Goal: Check status: Check status

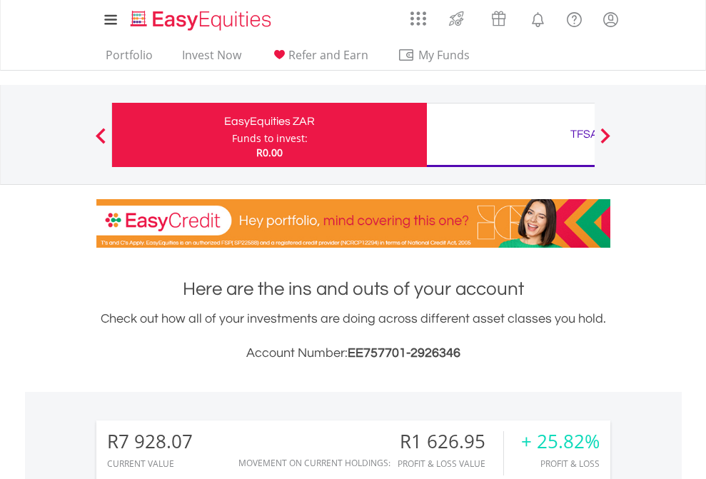
click at [232, 135] on div "Funds to invest:" at bounding box center [270, 138] width 76 height 14
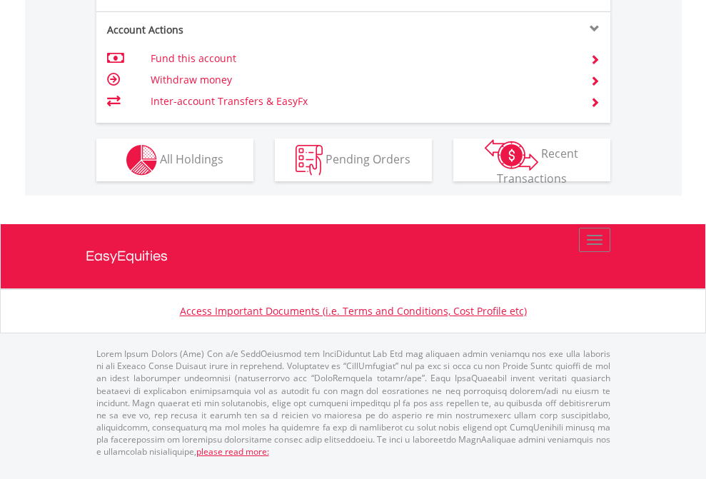
scroll to position [1274, 0]
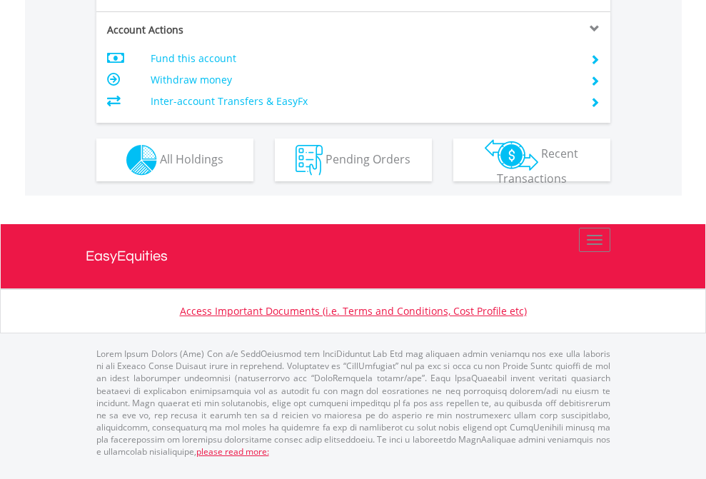
scroll to position [1368, 0]
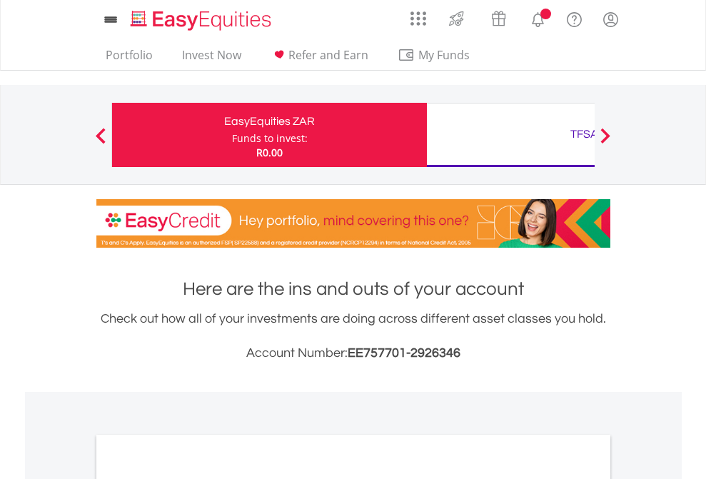
scroll to position [858, 0]
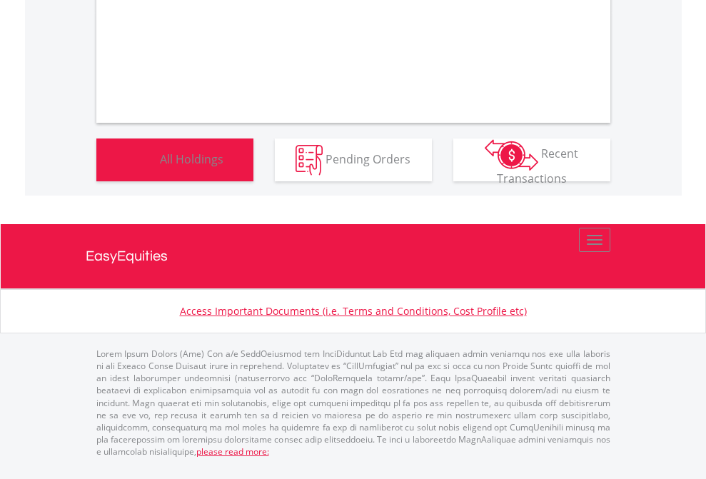
click at [160, 166] on span "All Holdings" at bounding box center [192, 159] width 64 height 16
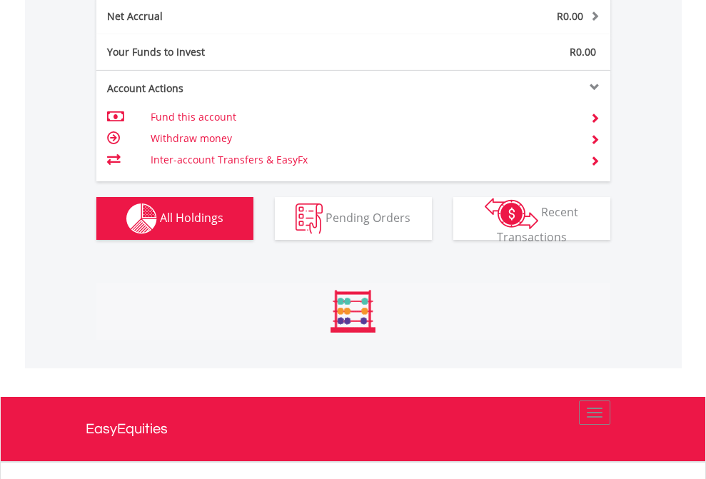
scroll to position [1616, 0]
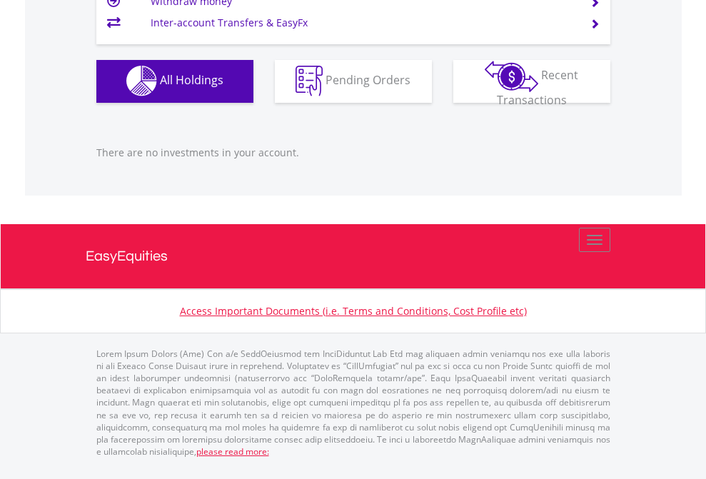
scroll to position [137, 224]
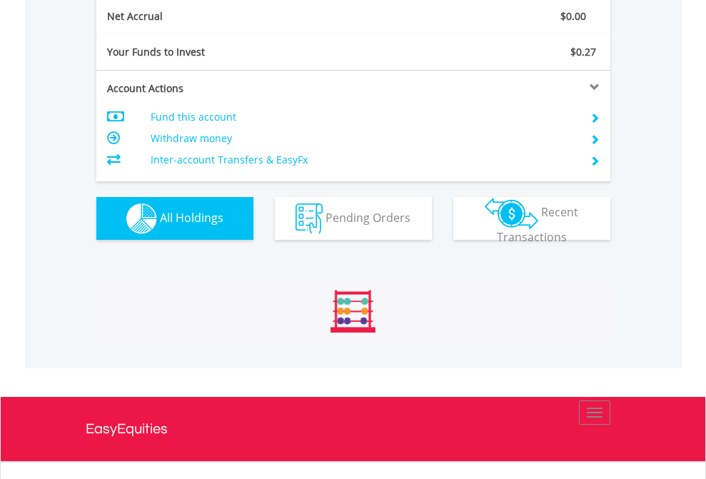
scroll to position [1616, 0]
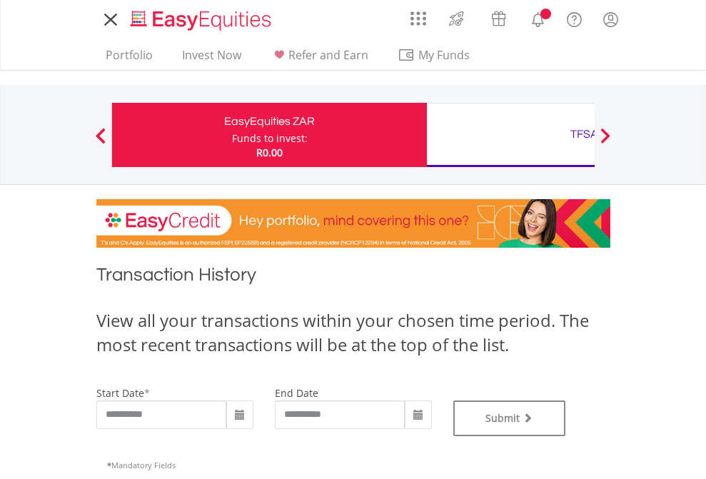
type input "**********"
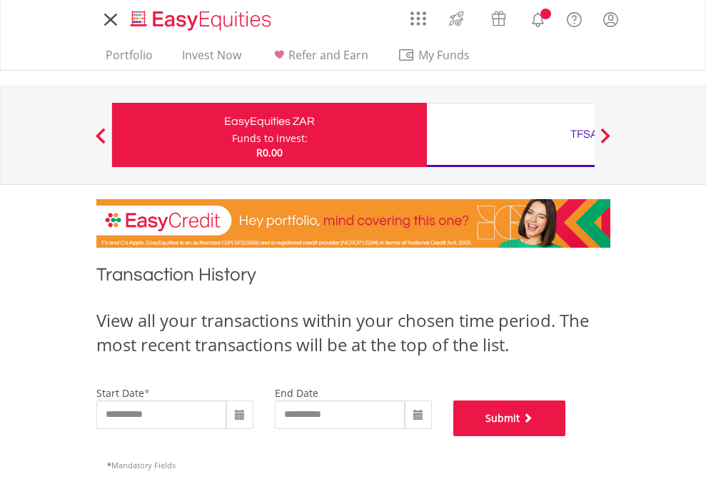
click at [566, 436] on button "Submit" at bounding box center [509, 418] width 113 height 36
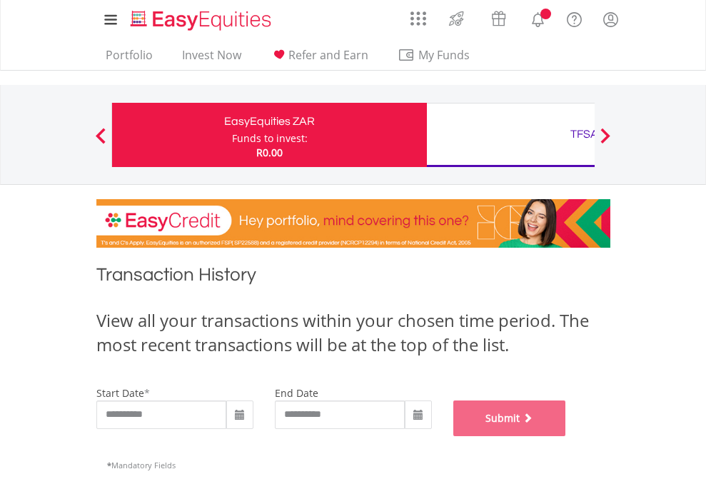
scroll to position [579, 0]
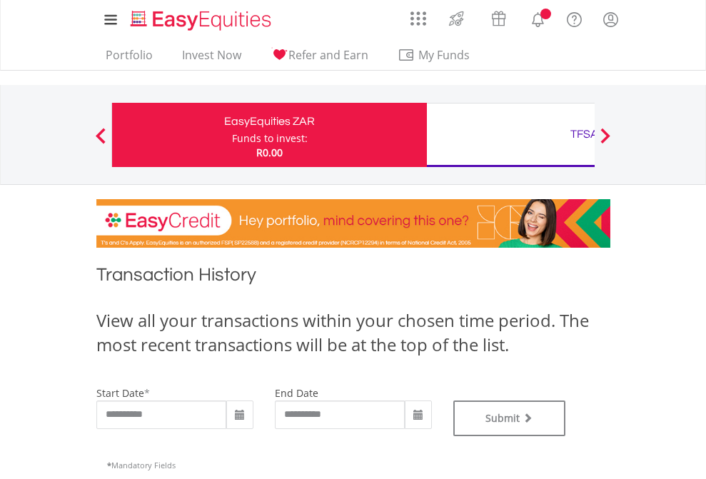
click at [510, 135] on div "TFSA" at bounding box center [584, 134] width 298 height 20
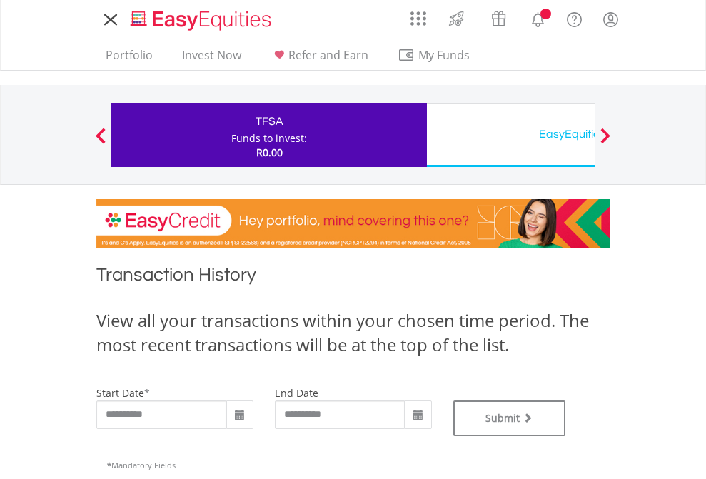
type input "**********"
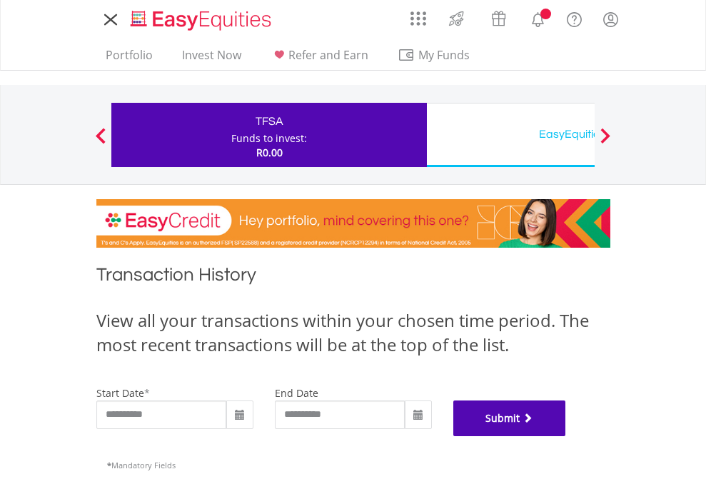
click at [566, 436] on button "Submit" at bounding box center [509, 418] width 113 height 36
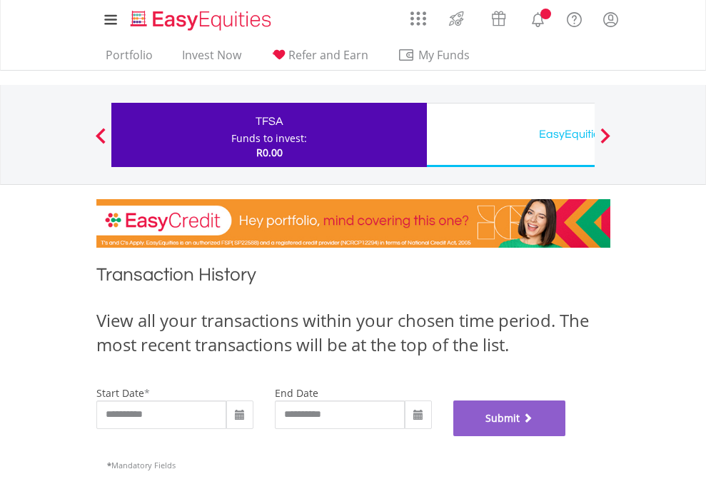
scroll to position [579, 0]
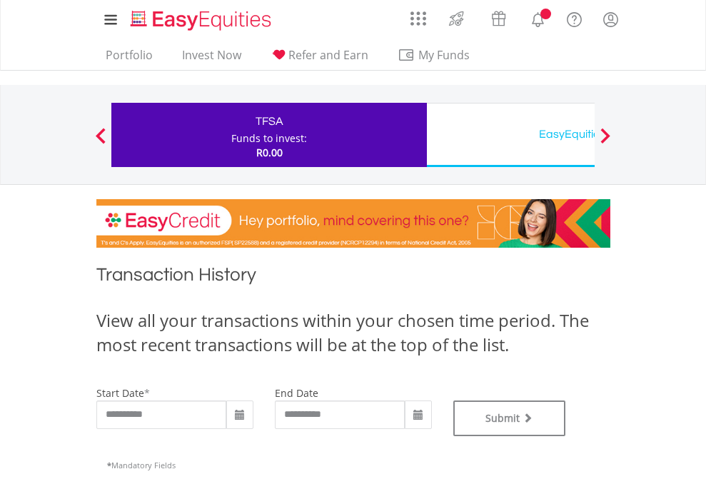
click at [510, 135] on div "EasyEquities USD" at bounding box center [584, 134] width 298 height 20
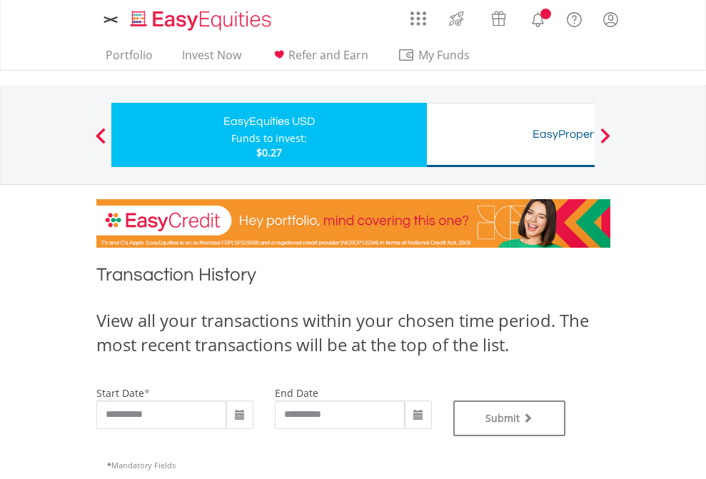
type input "**********"
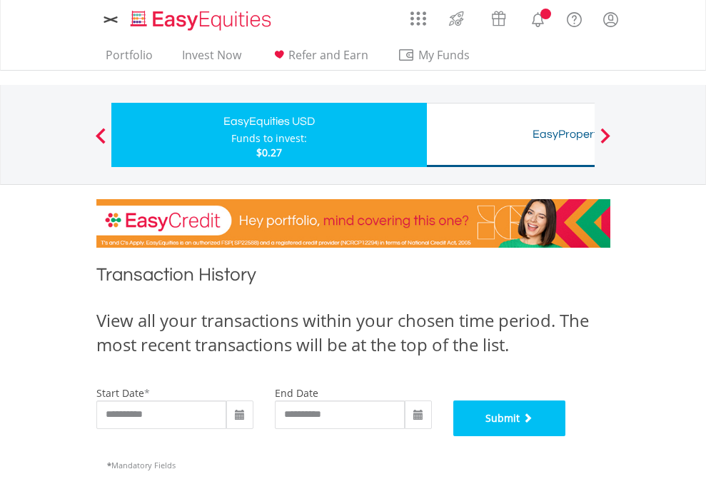
click at [566, 436] on button "Submit" at bounding box center [509, 418] width 113 height 36
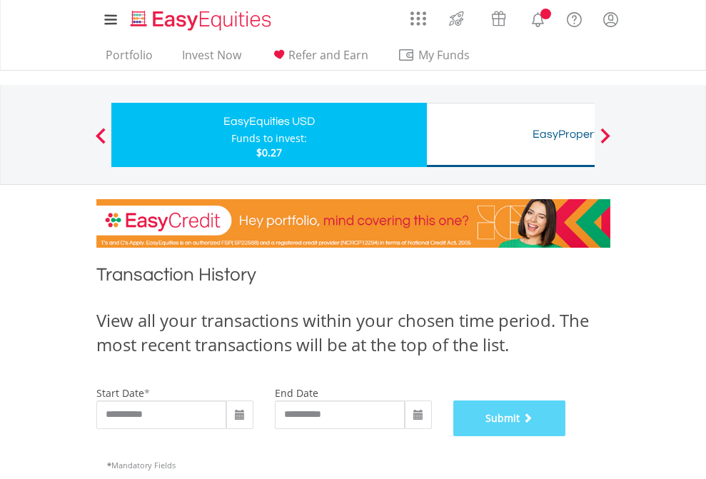
scroll to position [579, 0]
